Goal: Download file/media

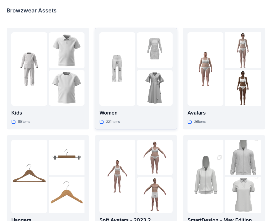
click at [129, 66] on div at bounding box center [118, 68] width 36 height 73
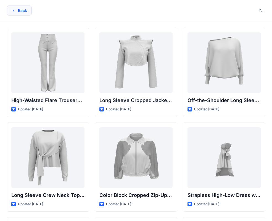
click at [22, 8] on button "Back" at bounding box center [19, 11] width 25 height 10
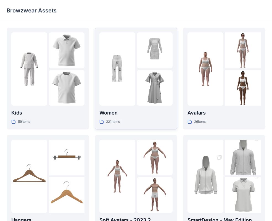
click at [134, 95] on div at bounding box center [118, 68] width 36 height 73
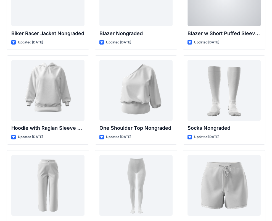
scroll to position [5657, 0]
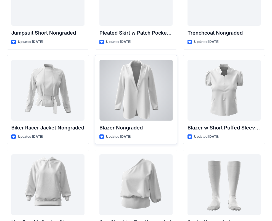
click at [154, 94] on div at bounding box center [136, 90] width 73 height 61
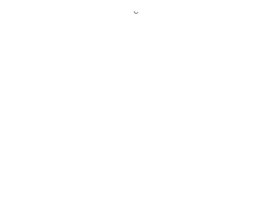
click at [154, 94] on div at bounding box center [136, 110] width 272 height 221
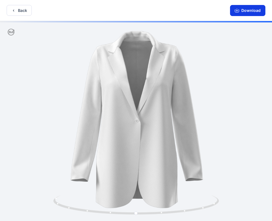
click at [244, 12] on button "Download" at bounding box center [247, 10] width 35 height 11
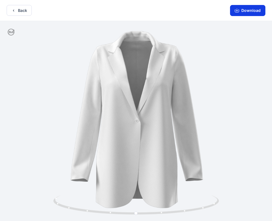
click at [246, 10] on button "Download" at bounding box center [247, 10] width 35 height 11
